Goal: Information Seeking & Learning: Check status

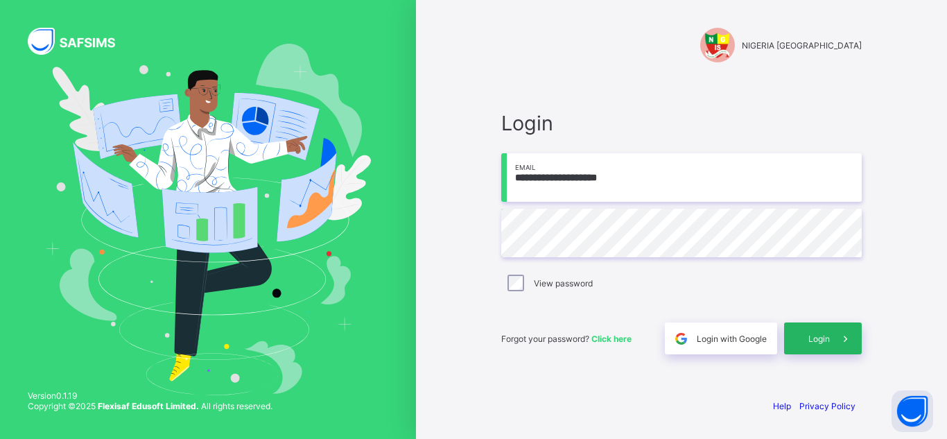
click at [821, 338] on span "Login" at bounding box center [818, 338] width 21 height 10
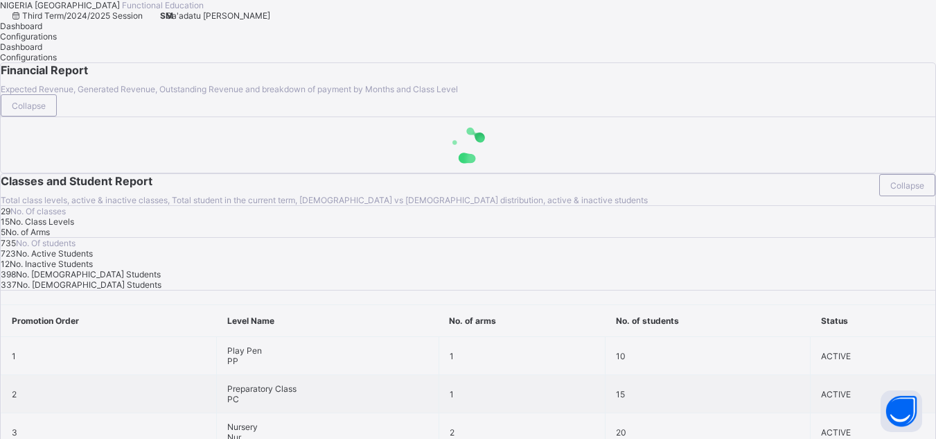
click at [270, 21] on span "Sa'adatu Muhammed" at bounding box center [218, 15] width 104 height 10
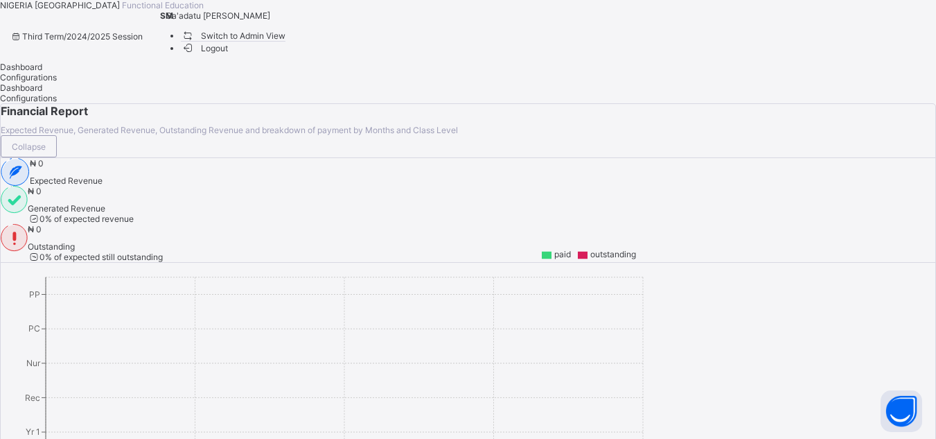
click at [286, 43] on span "Switch to Admin View" at bounding box center [233, 35] width 105 height 15
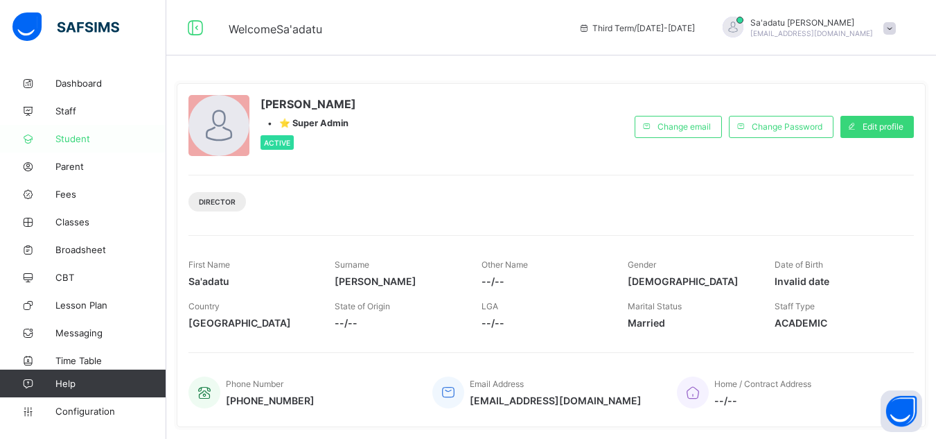
click at [73, 140] on span "Student" at bounding box center [110, 138] width 111 height 11
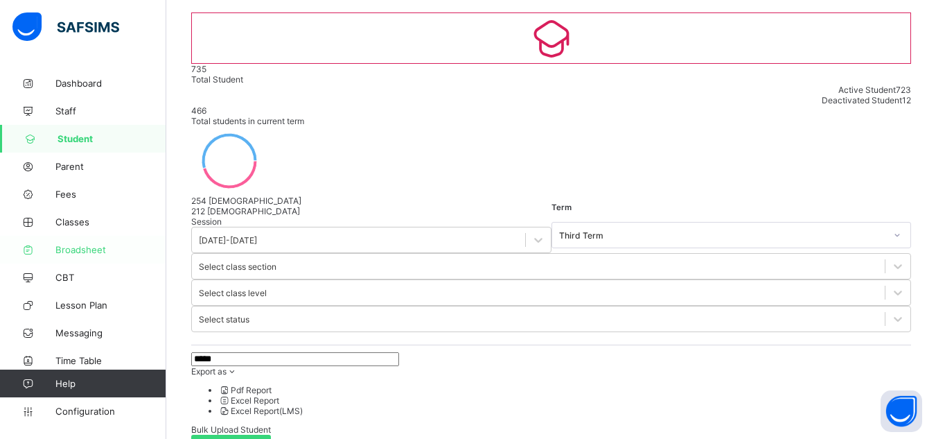
type input "*****"
click at [82, 243] on link "Broadsheet" at bounding box center [83, 250] width 166 height 28
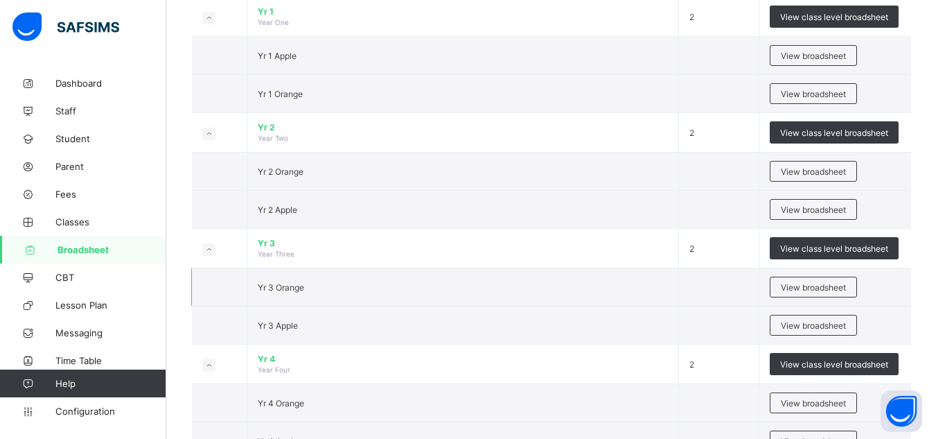
scroll to position [554, 0]
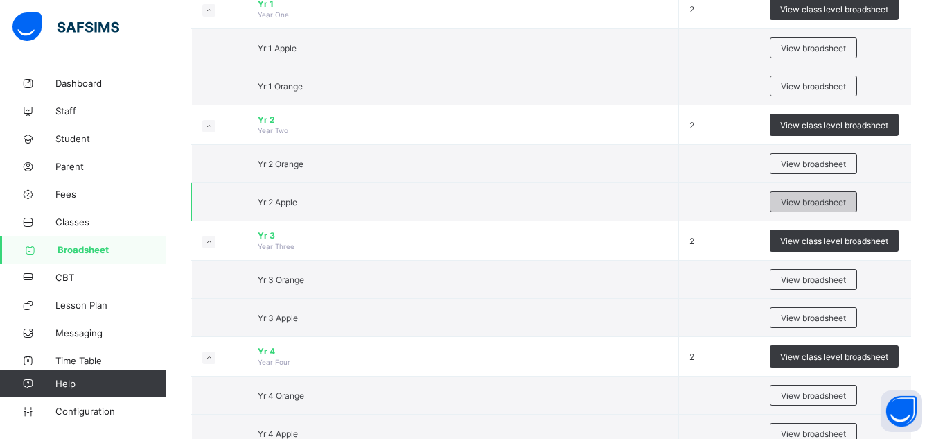
click at [804, 205] on span "View broadsheet" at bounding box center [813, 202] width 65 height 10
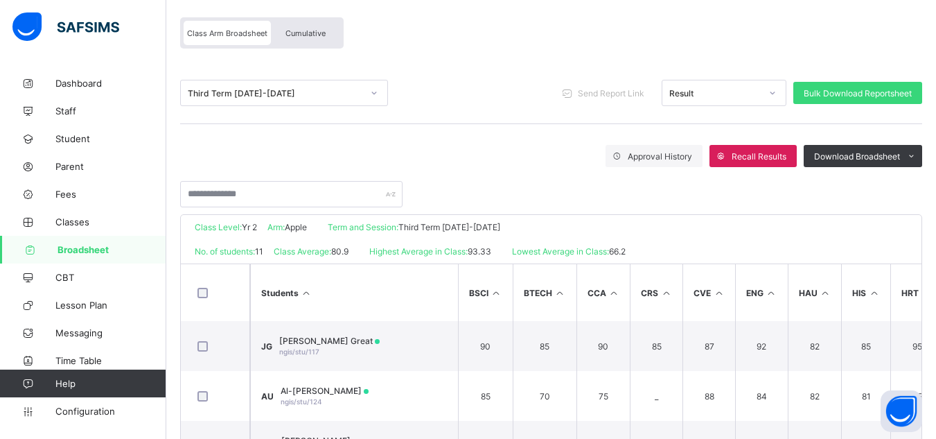
scroll to position [69, 0]
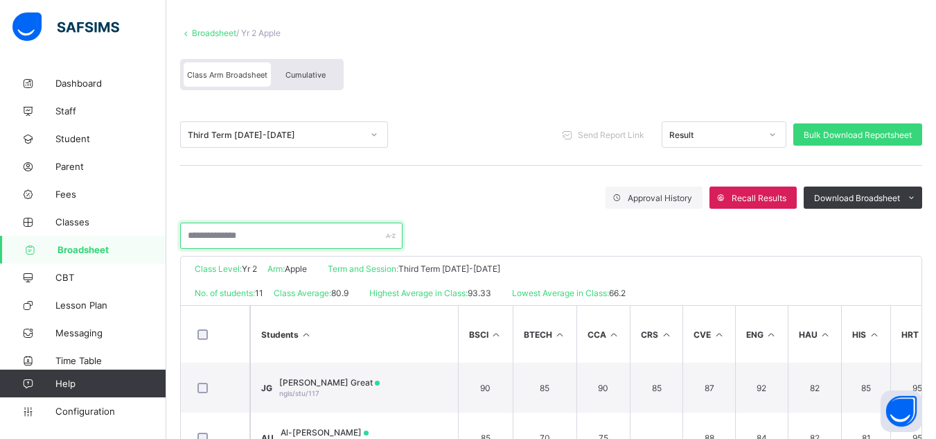
click at [274, 243] on input "text" at bounding box center [291, 235] width 222 height 26
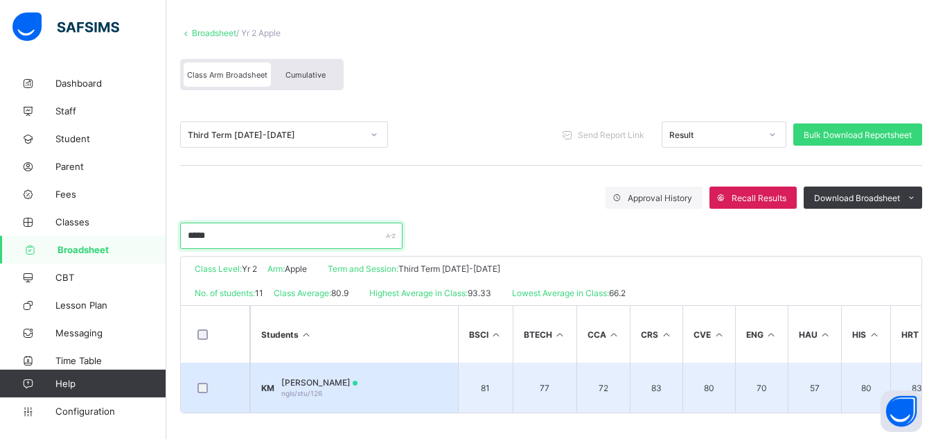
type input "*****"
click at [355, 380] on span "[PERSON_NAME]" at bounding box center [319, 382] width 76 height 10
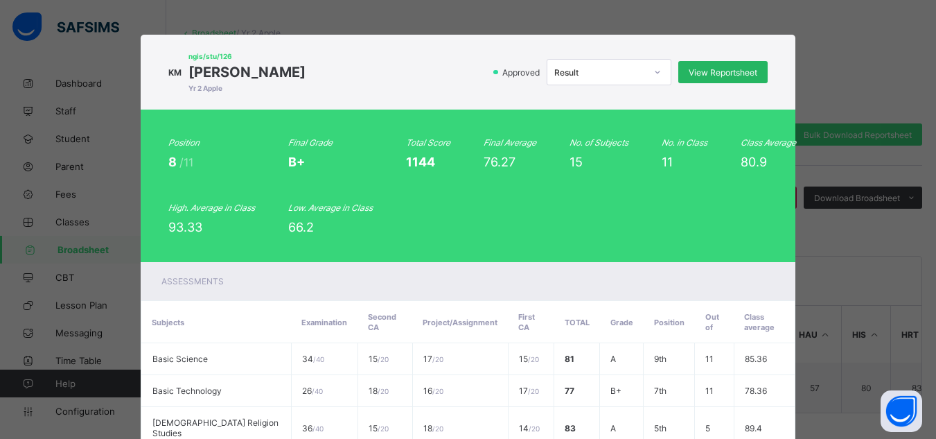
click at [685, 71] on div "View Reportsheet" at bounding box center [723, 72] width 89 height 22
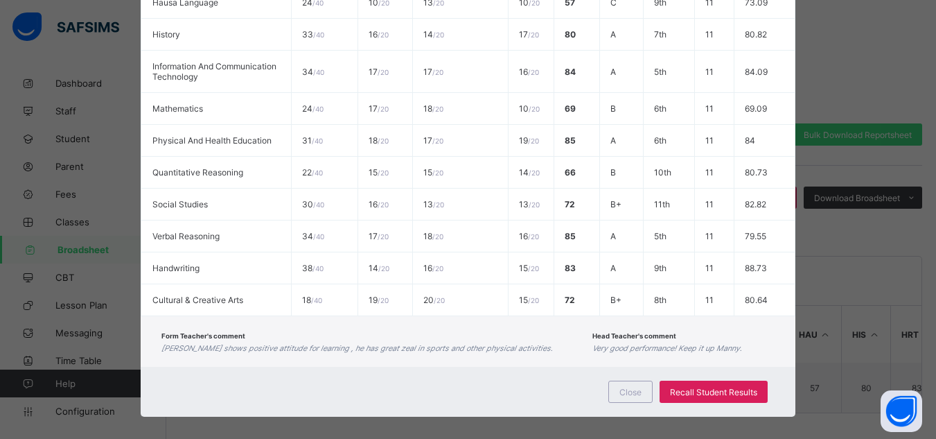
scroll to position [528, 0]
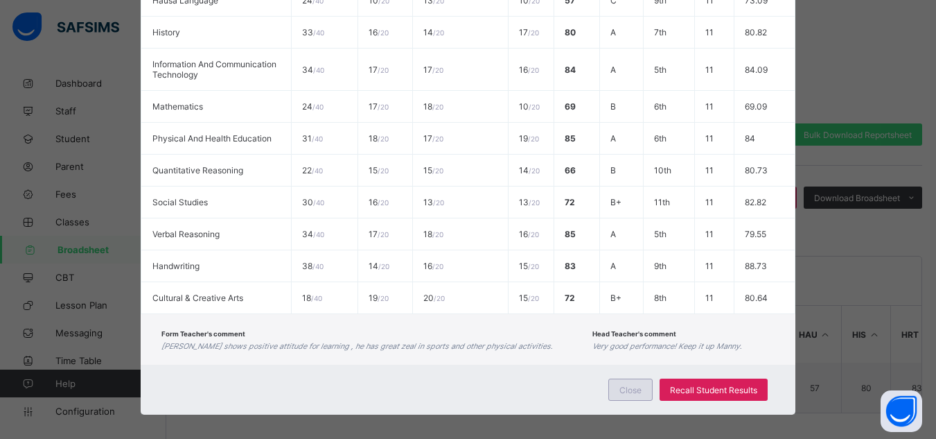
click at [628, 385] on span "Close" at bounding box center [631, 390] width 22 height 10
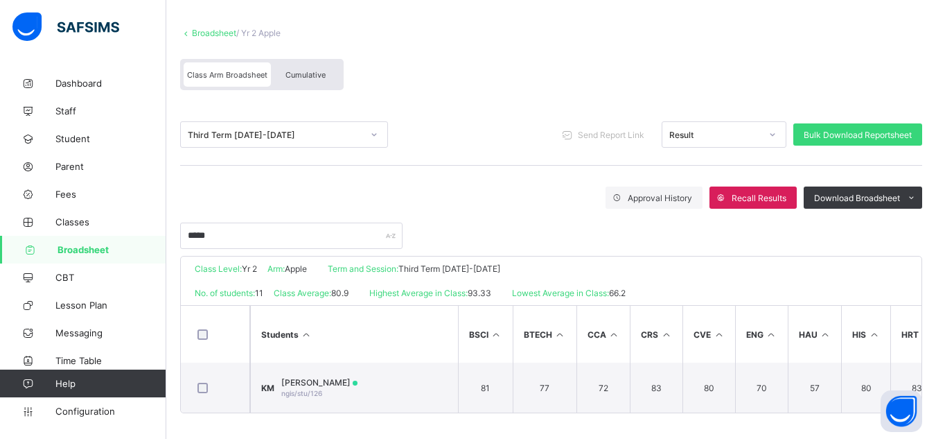
click at [81, 253] on span "Broadsheet" at bounding box center [112, 249] width 109 height 11
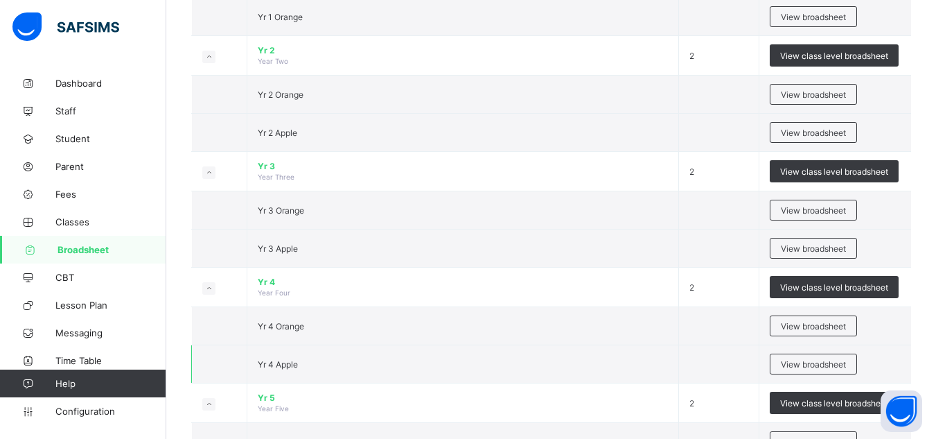
scroll to position [693, 0]
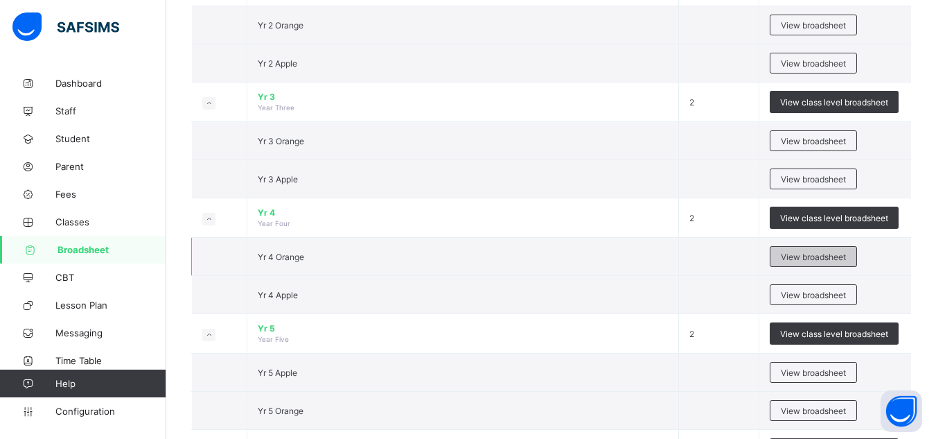
click at [806, 254] on span "View broadsheet" at bounding box center [813, 257] width 65 height 10
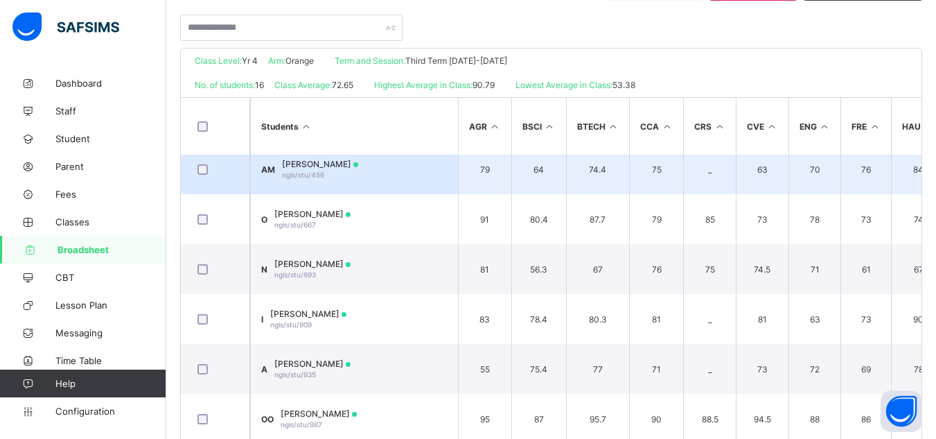
scroll to position [307, 0]
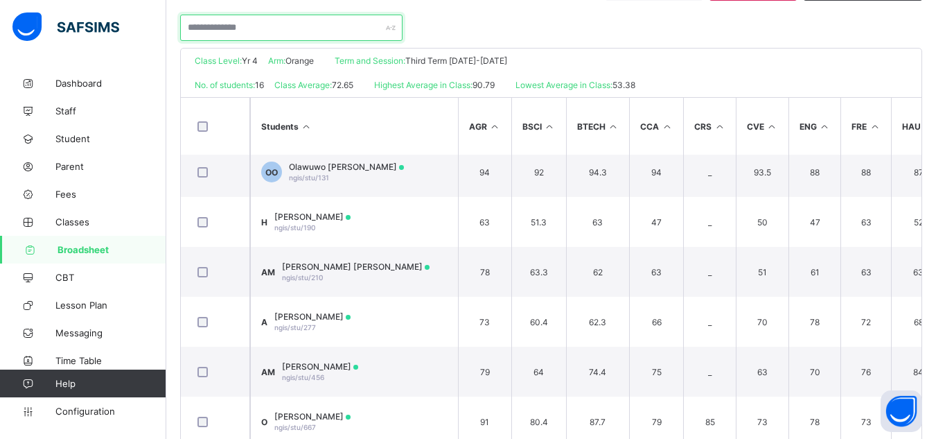
click at [278, 20] on input "text" at bounding box center [291, 28] width 222 height 26
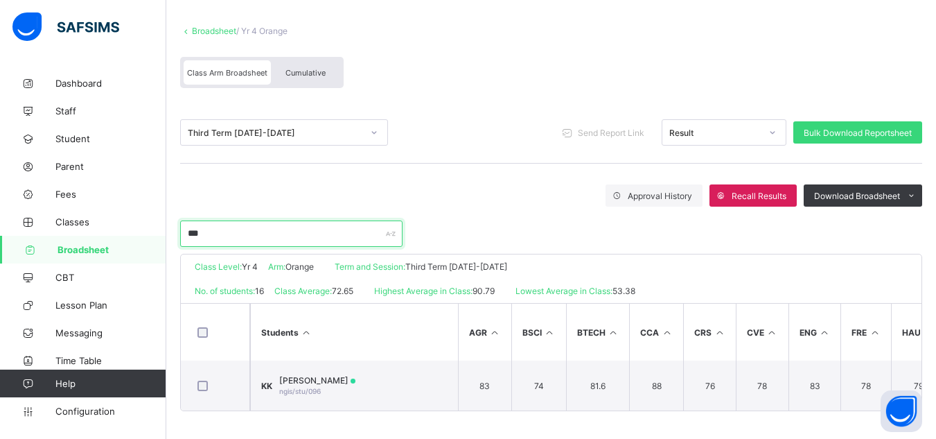
scroll to position [77, 0]
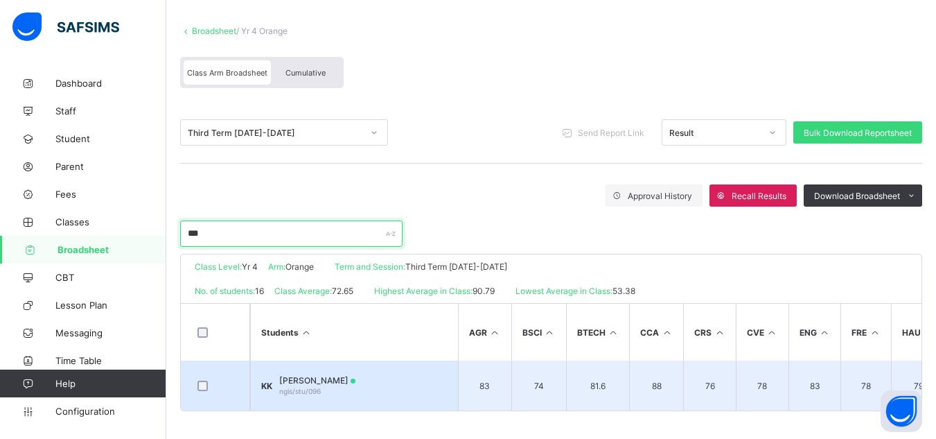
type input "***"
click at [327, 375] on span "Kwaha Zara Kuve" at bounding box center [317, 380] width 76 height 10
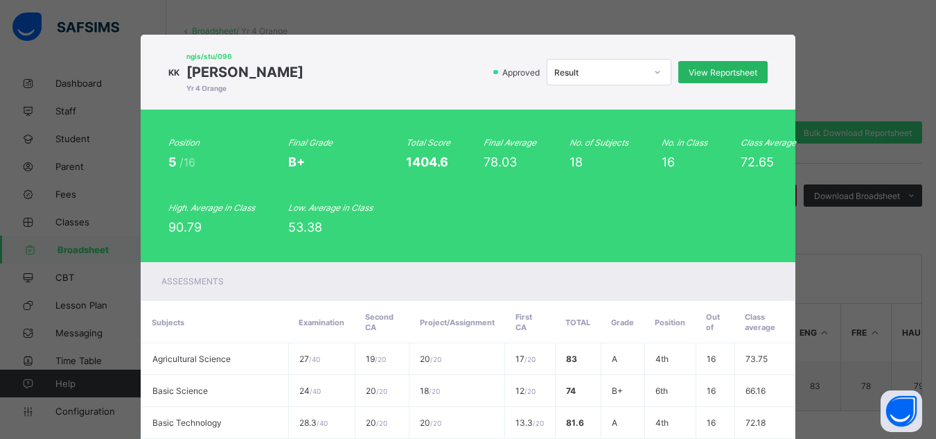
click at [698, 70] on span "View Reportsheet" at bounding box center [723, 72] width 69 height 10
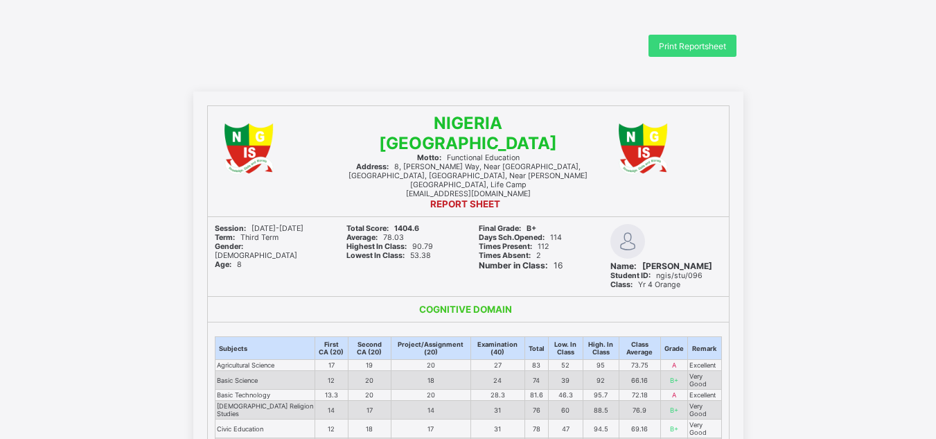
click at [682, 45] on span "Print Reportsheet" at bounding box center [692, 46] width 67 height 10
